Goal: Transaction & Acquisition: Download file/media

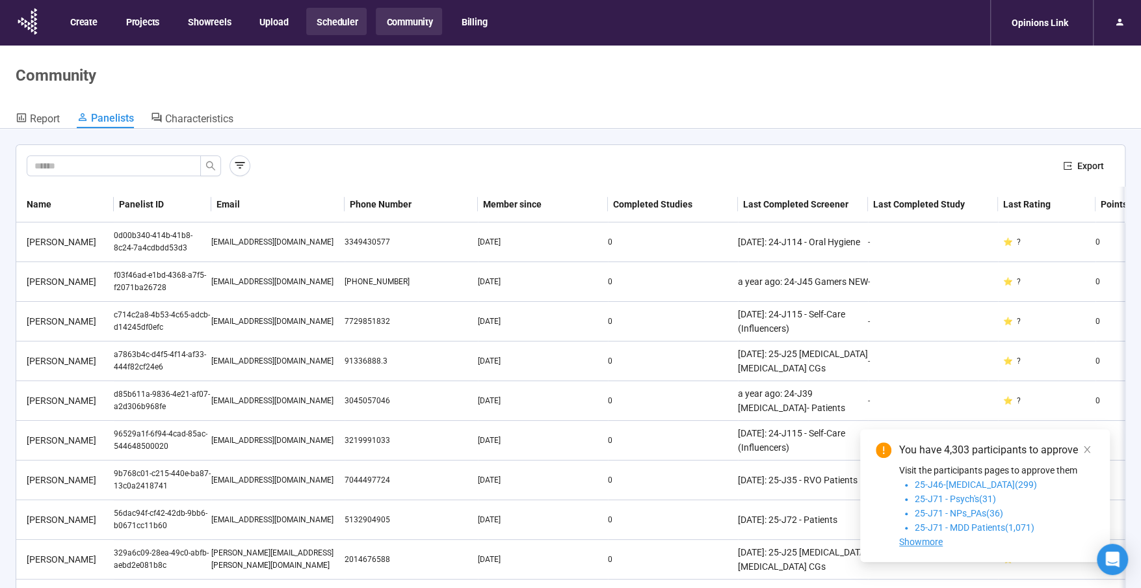
click at [339, 23] on button "Scheduler" at bounding box center [336, 21] width 60 height 27
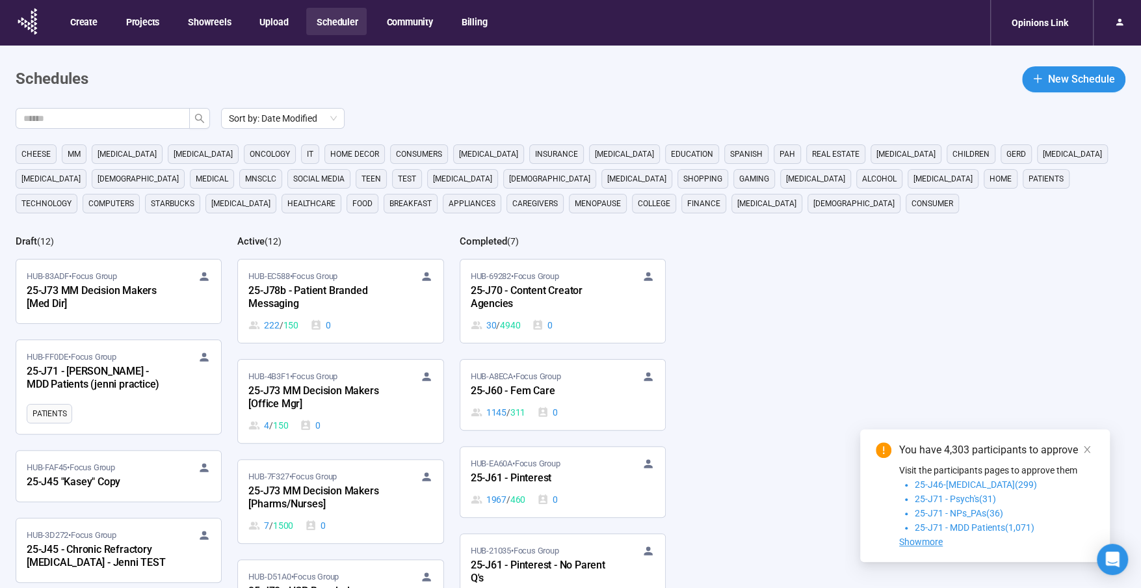
click at [1095, 447] on div "You have 4,303 participants to approve Visit the participants pages to approve …" at bounding box center [986, 495] width 250 height 133
drag, startPoint x: 114, startPoint y: 118, endPoint x: 123, endPoint y: 111, distance: 10.7
click at [116, 116] on input "text" at bounding box center [97, 118] width 148 height 14
type input "***"
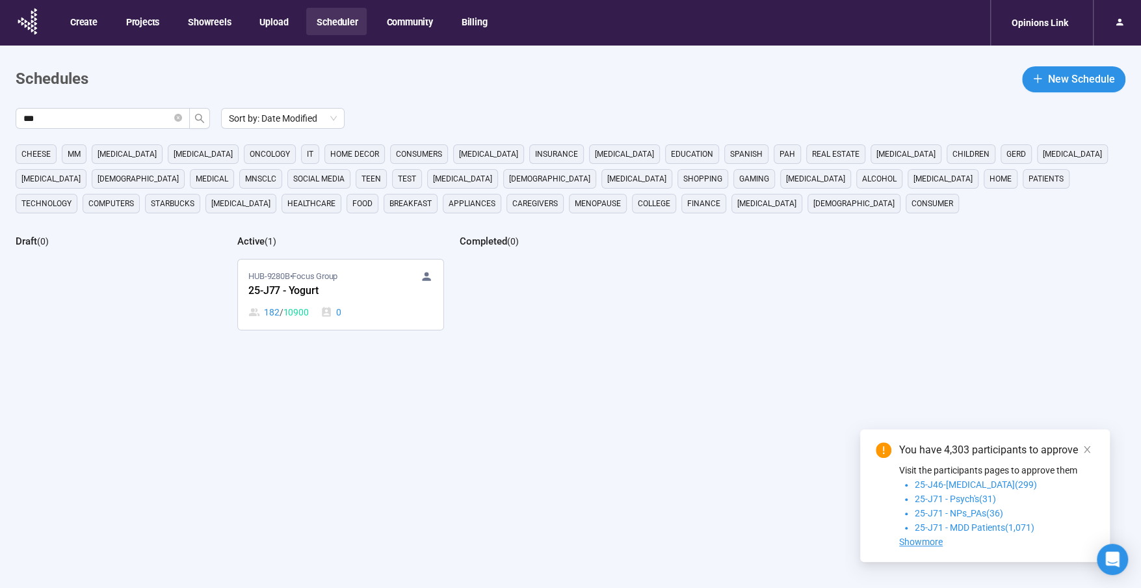
drag, startPoint x: 317, startPoint y: 267, endPoint x: 288, endPoint y: 292, distance: 37.8
click at [317, 268] on link "HUB-9280B • Focus Group 25-J77 - Yogurt 182 / 10900 0" at bounding box center [340, 295] width 205 height 70
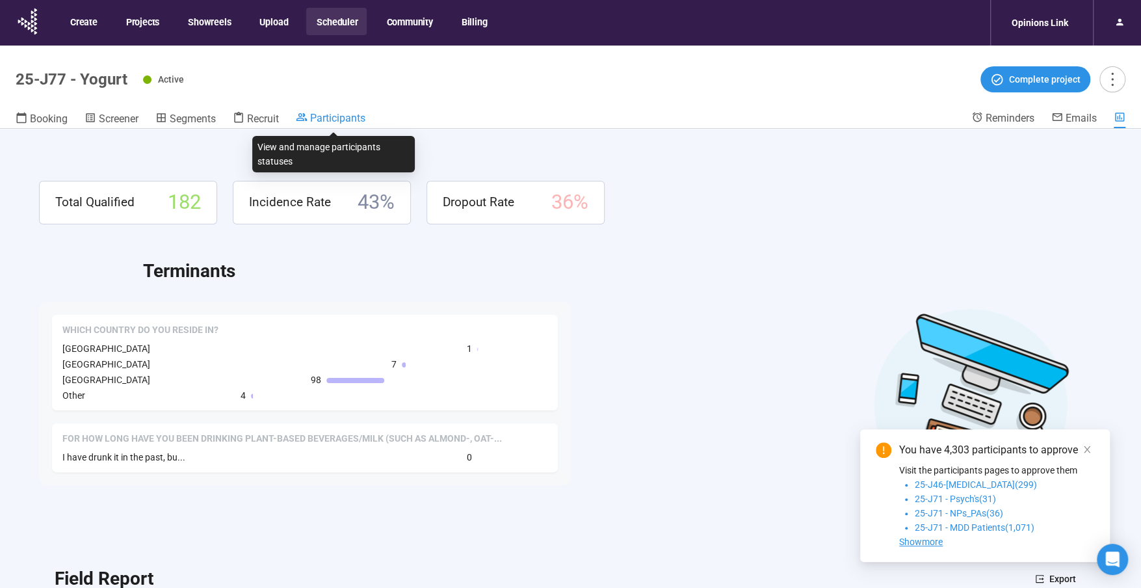
click at [341, 118] on span "Participants" at bounding box center [337, 118] width 55 height 12
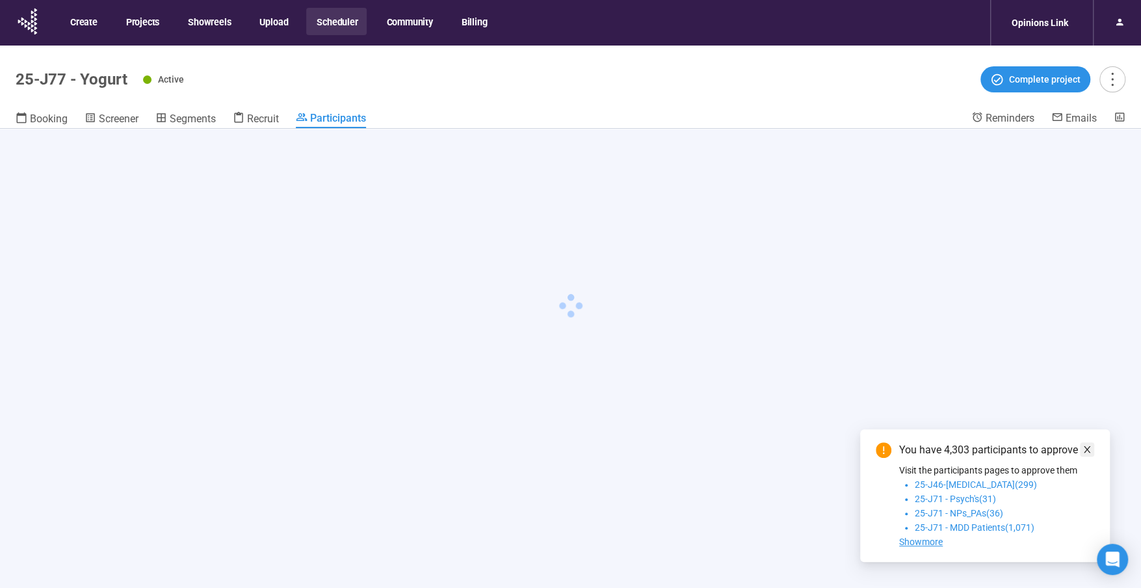
click at [1083, 447] on icon "close" at bounding box center [1087, 449] width 9 height 9
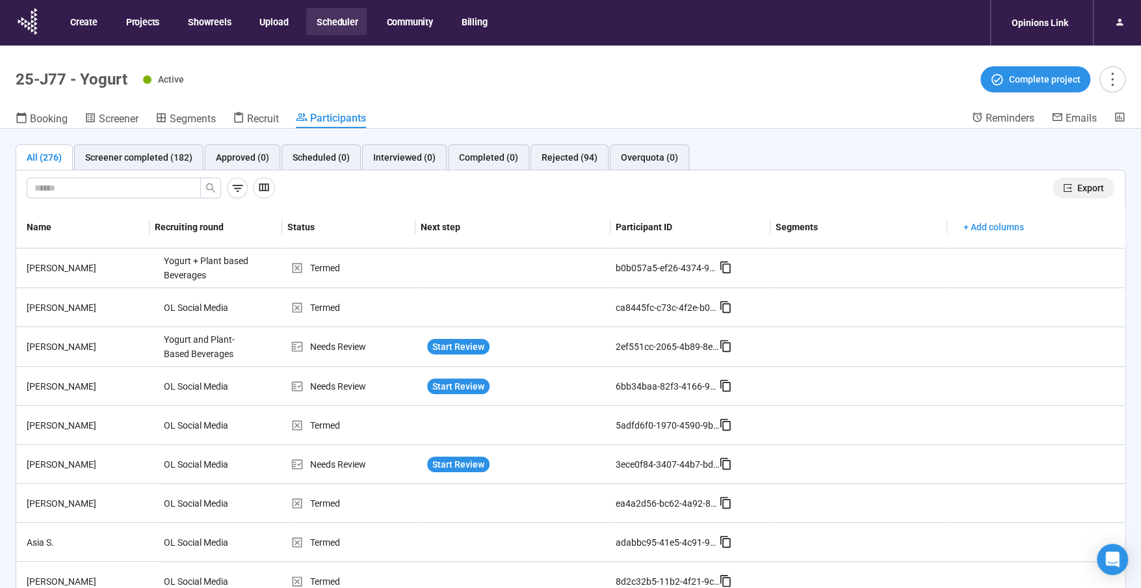
click at [1078, 191] on span "Export" at bounding box center [1091, 188] width 27 height 14
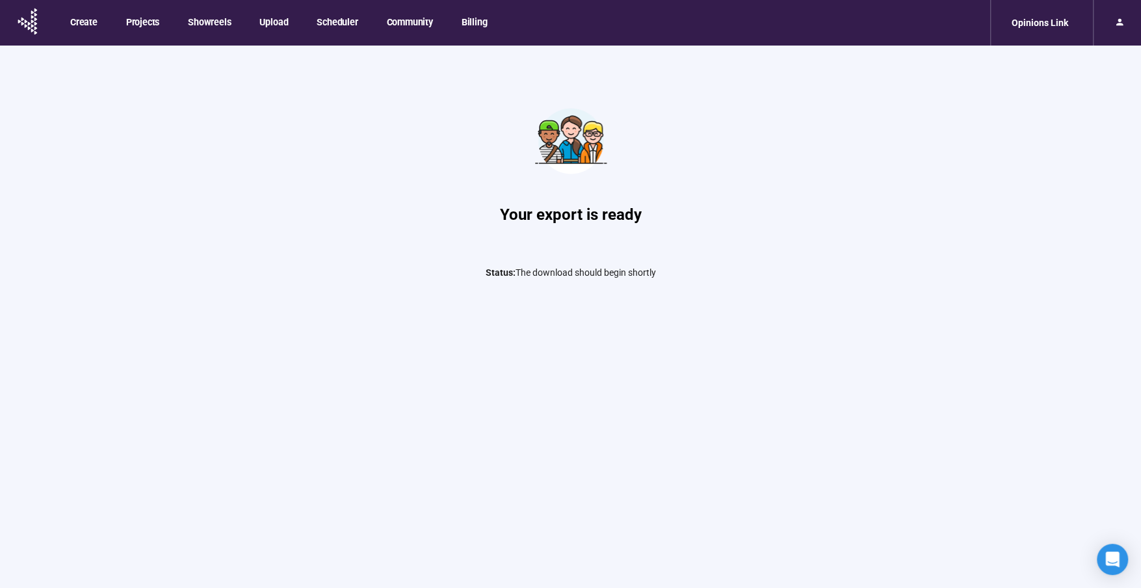
scroll to position [7, 0]
drag, startPoint x: 892, startPoint y: 252, endPoint x: 901, endPoint y: 249, distance: 9.5
click at [892, 252] on div "Your export is ready Status: The download should begin shortly" at bounding box center [571, 175] width 781 height 259
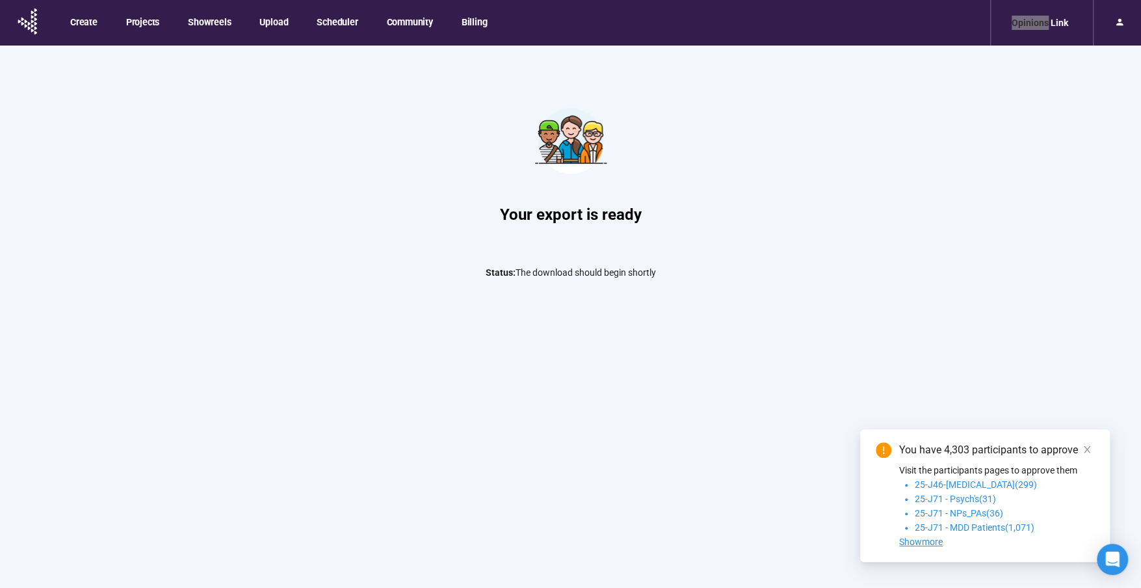
click at [916, 6] on nav "Create Projects Showreels Upload Scheduler Community Billing Opinions Link" at bounding box center [570, 23] width 1141 height 46
